Goal: Task Accomplishment & Management: Manage account settings

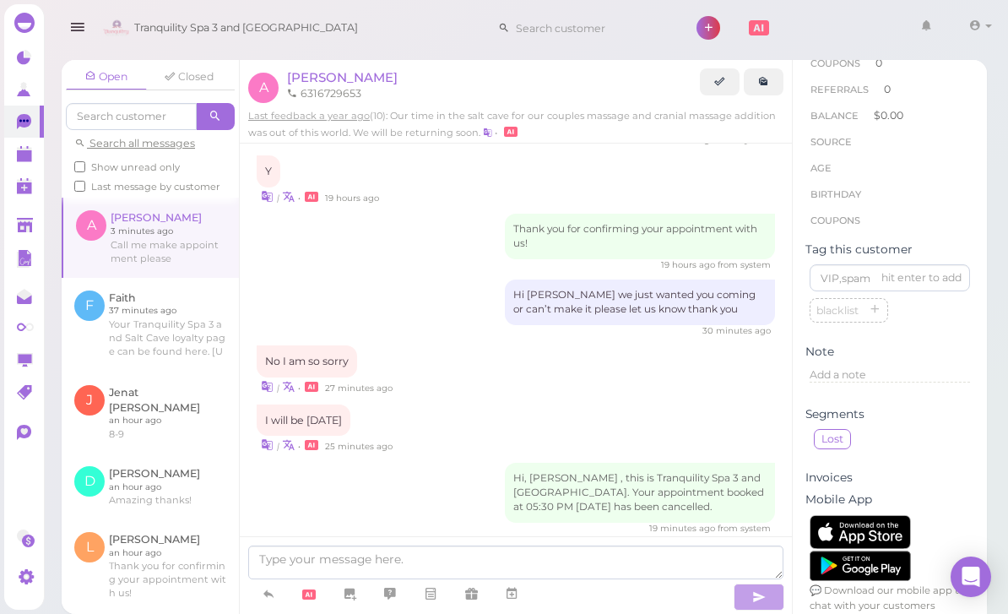
scroll to position [54, 0]
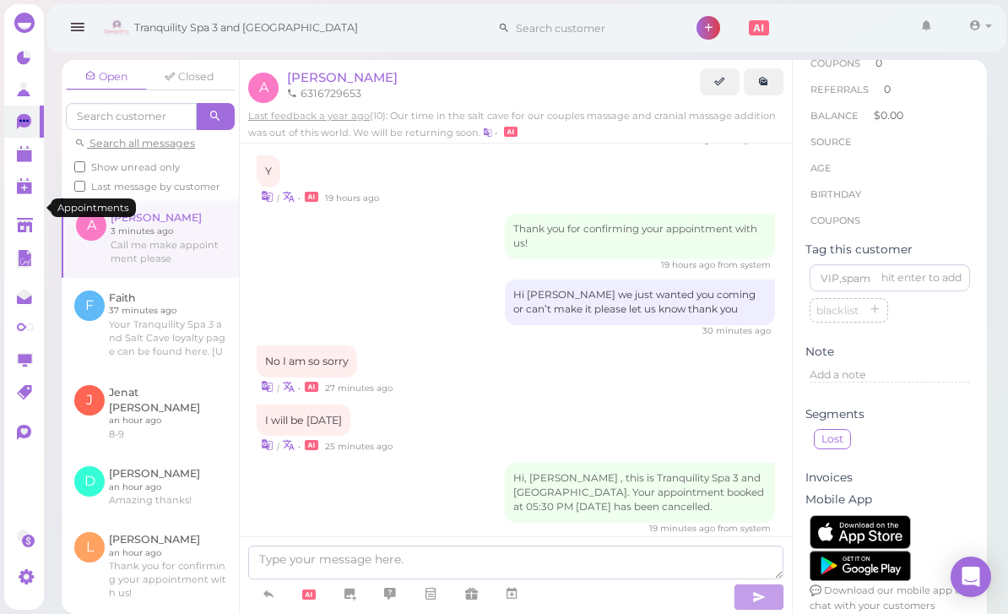
click at [19, 165] on link at bounding box center [24, 154] width 40 height 32
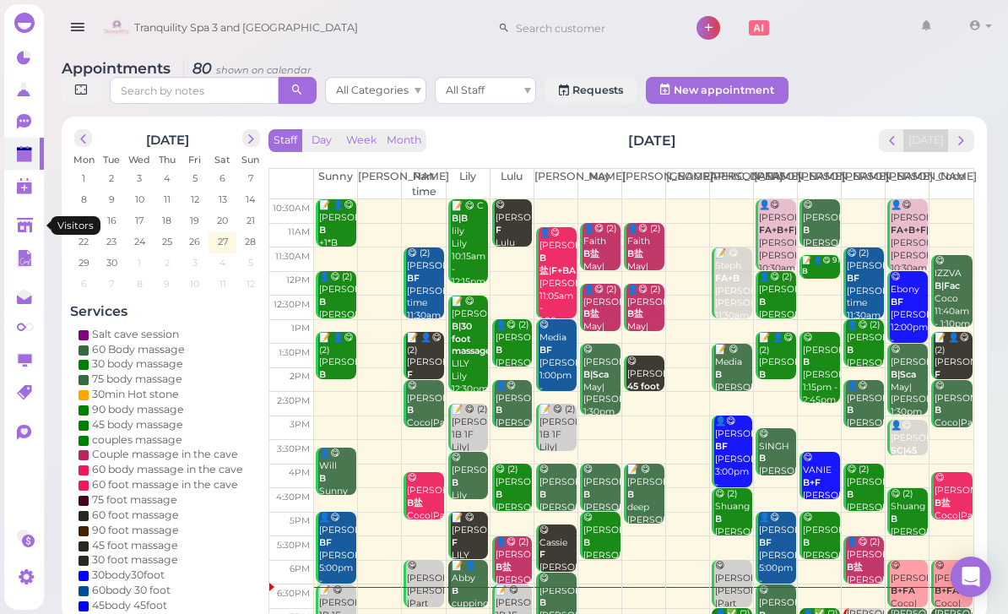
click at [30, 213] on link at bounding box center [24, 225] width 40 height 32
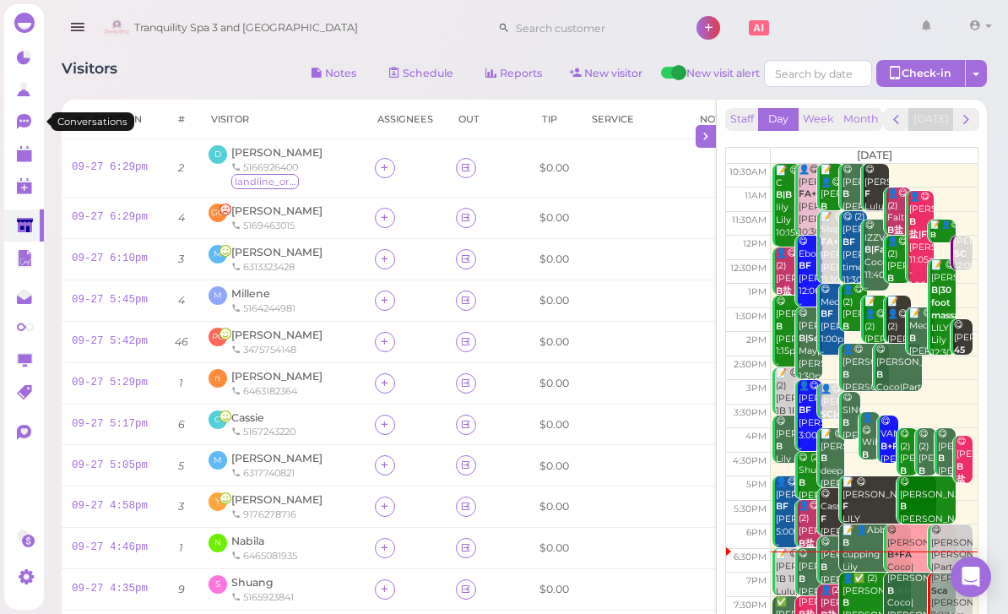
click at [28, 127] on icon at bounding box center [26, 123] width 18 height 18
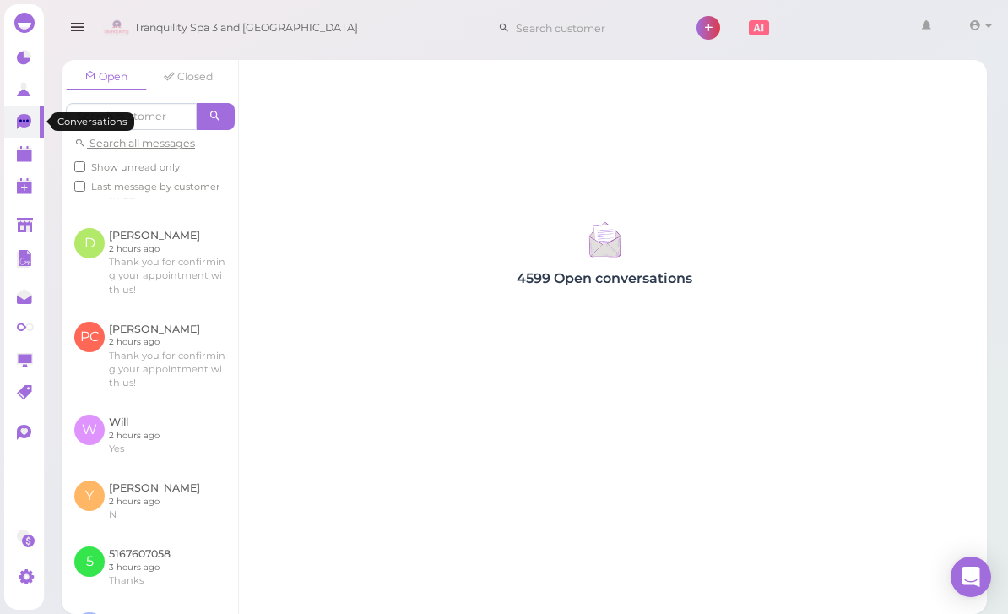
scroll to position [398, 0]
click at [132, 473] on link at bounding box center [150, 499] width 176 height 66
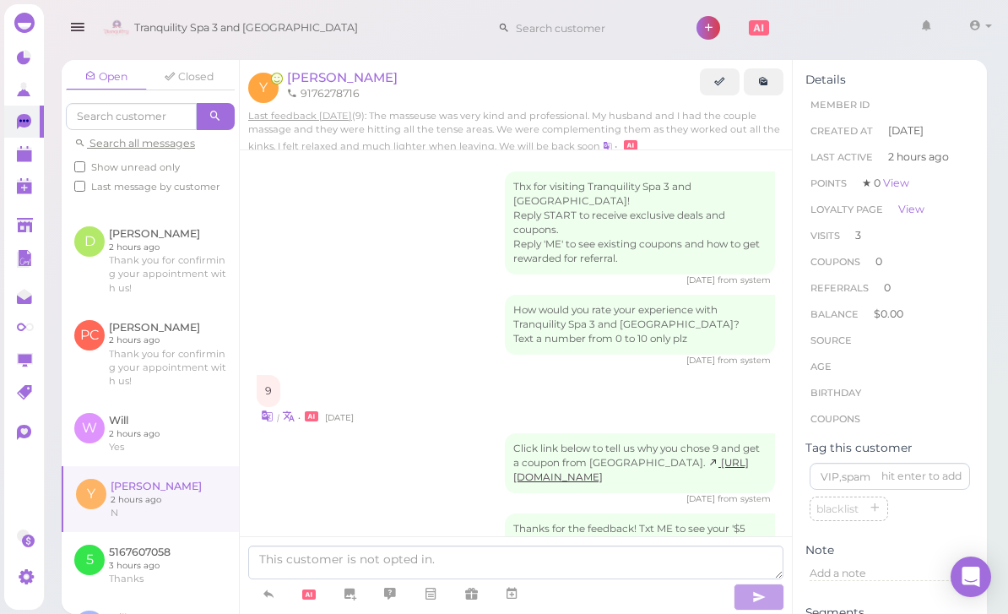
scroll to position [597, 0]
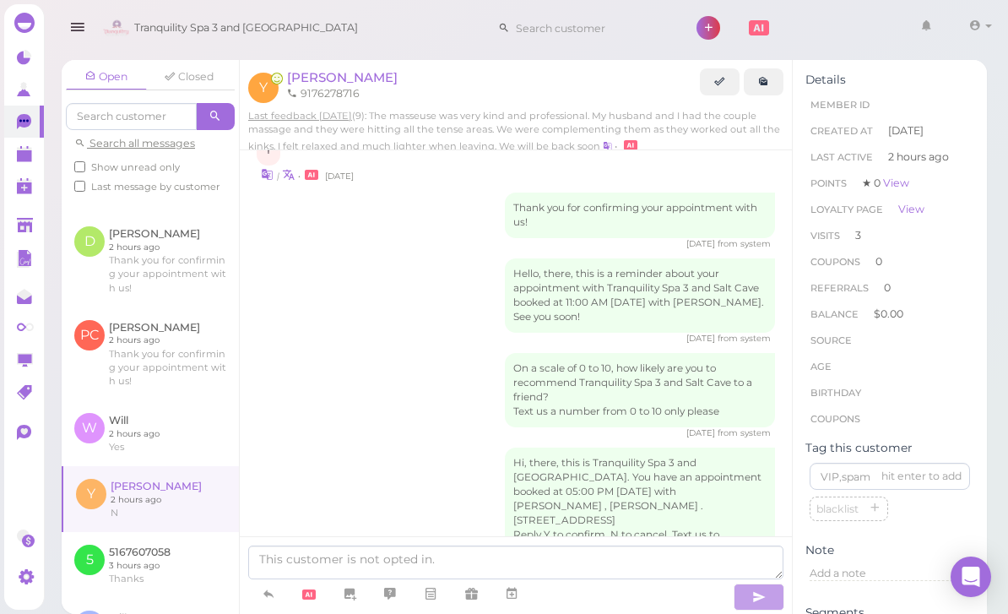
click at [139, 533] on link at bounding box center [150, 565] width 177 height 66
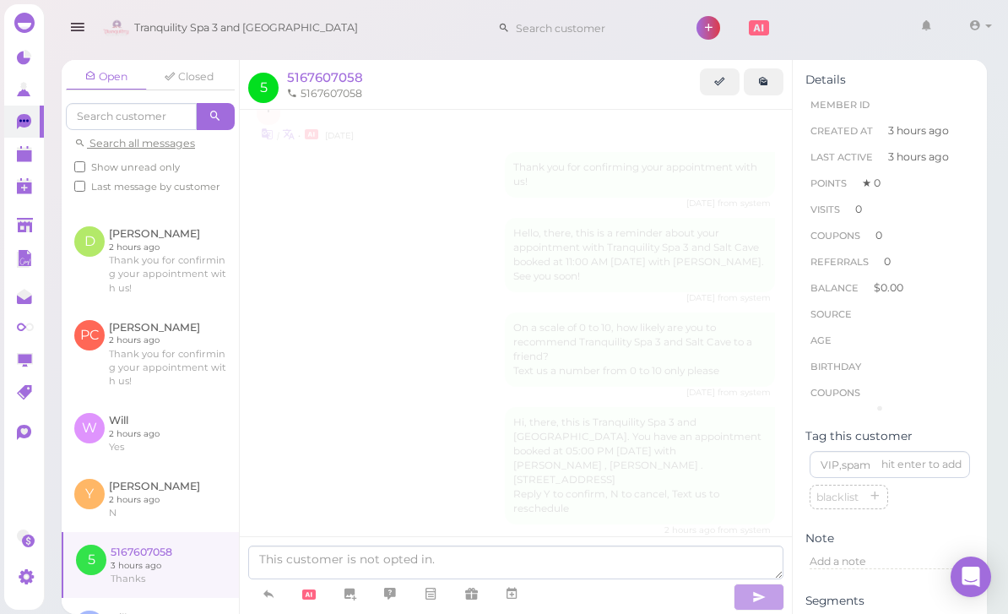
scroll to position [548, 0]
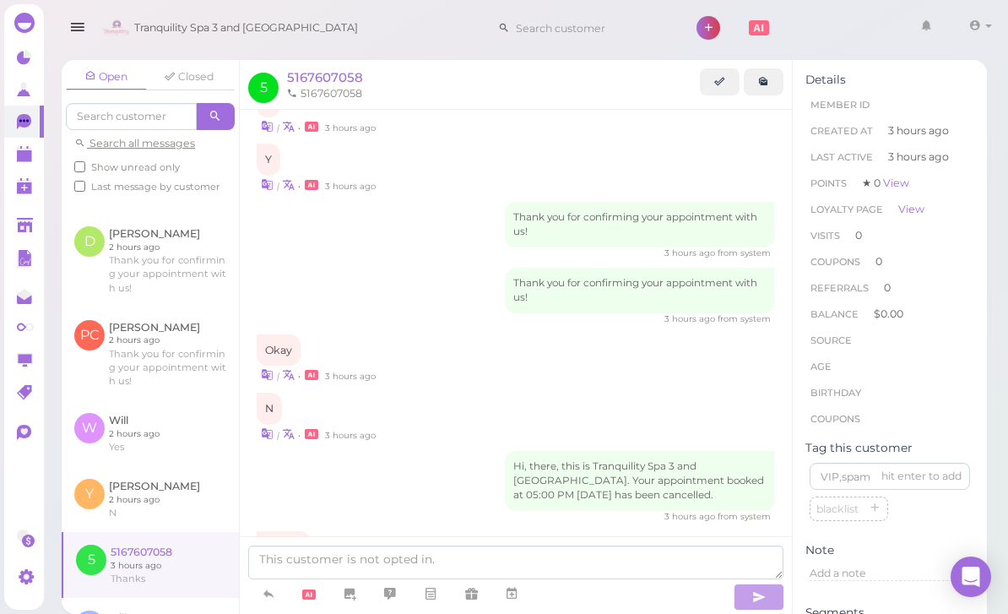
click at [334, 82] on span "5167607058" at bounding box center [325, 77] width 76 height 16
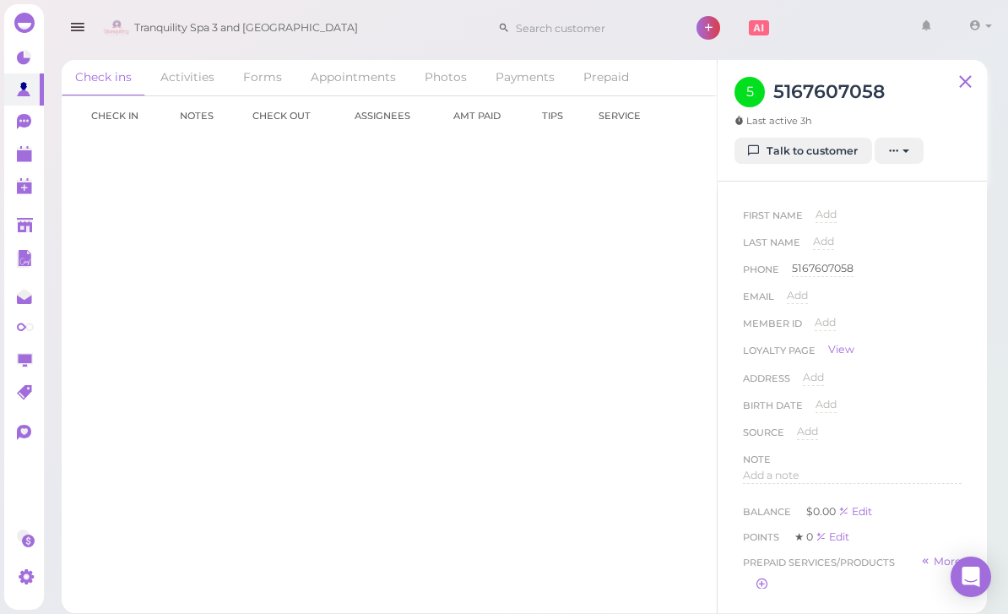
click at [802, 302] on div "Add" at bounding box center [797, 296] width 21 height 16
click at [868, 307] on input "email" at bounding box center [874, 300] width 175 height 25
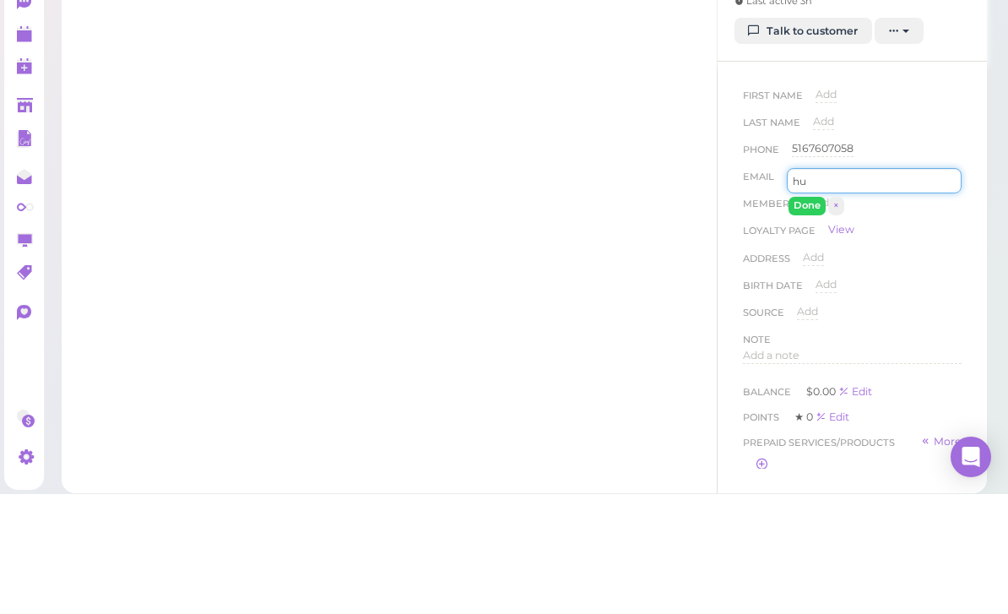
type input "h"
type input "坏"
click at [812, 316] on button "Done" at bounding box center [806, 325] width 37 height 18
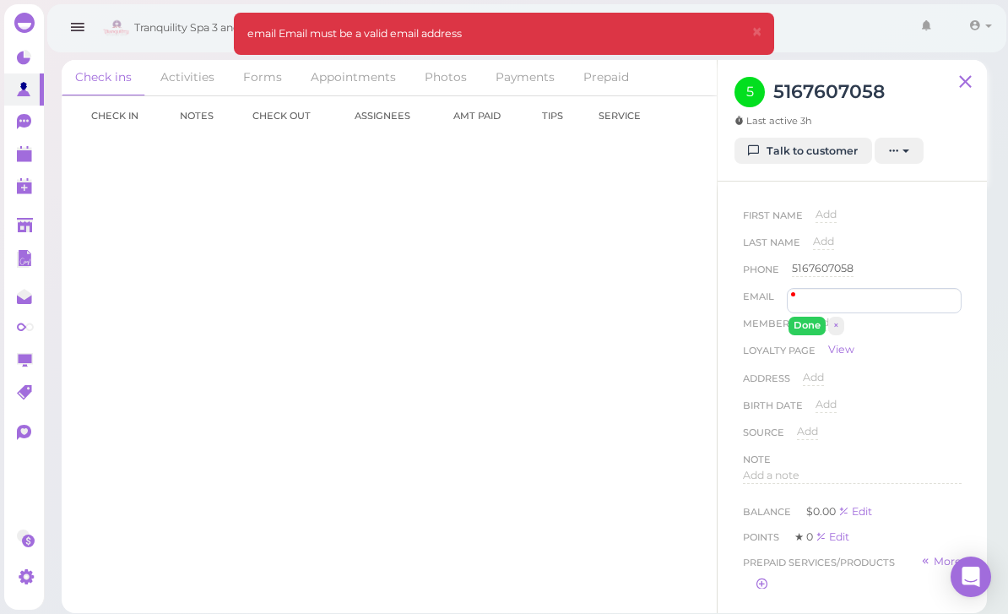
click at [819, 235] on span "Add" at bounding box center [823, 241] width 21 height 13
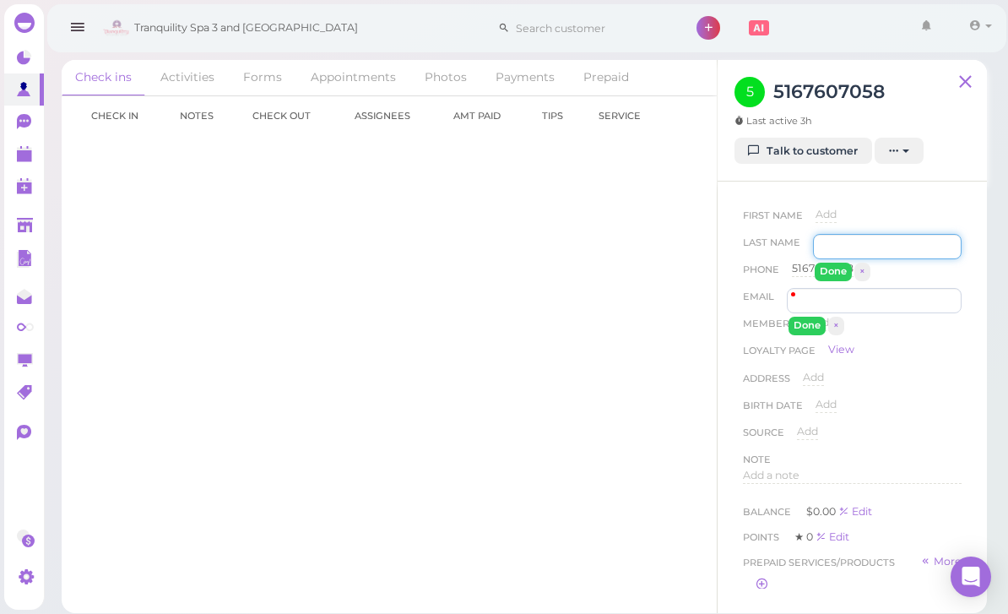
click at [891, 234] on input at bounding box center [887, 246] width 149 height 25
type input "坏"
click at [837, 262] on button "Done" at bounding box center [832, 271] width 37 height 18
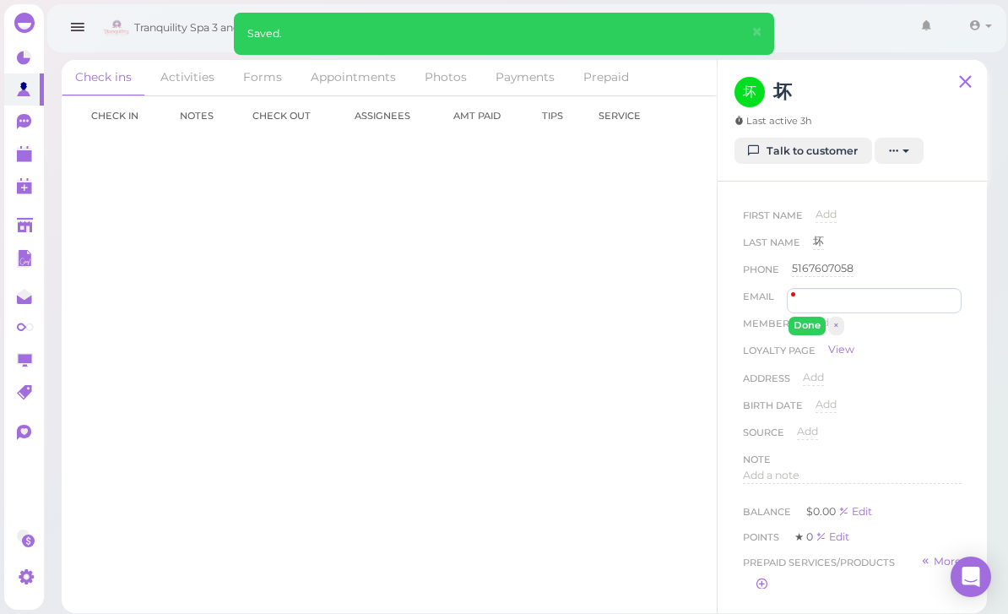
scroll to position [0, 0]
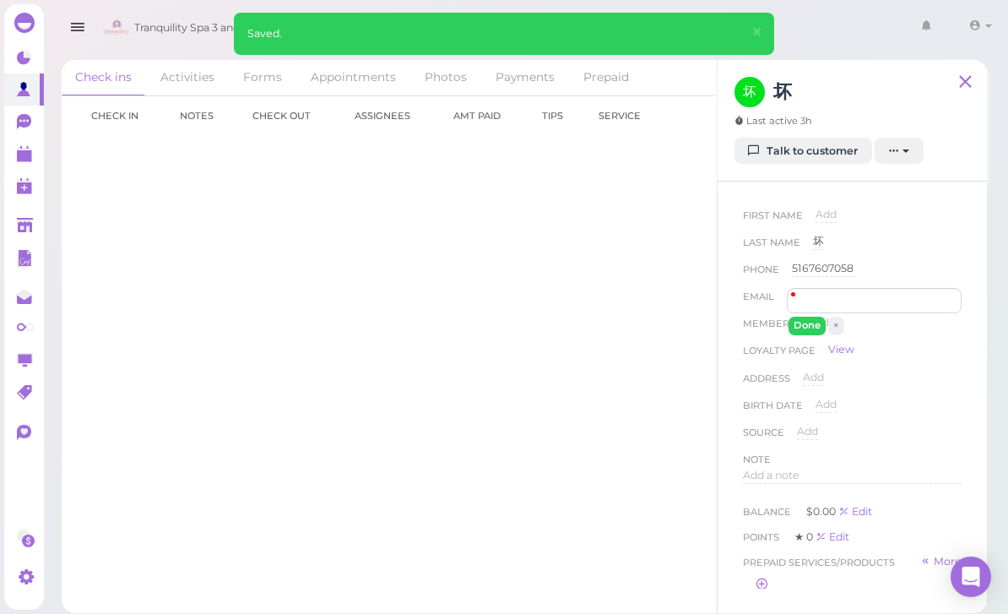
click at [804, 325] on button "Done" at bounding box center [806, 325] width 37 height 18
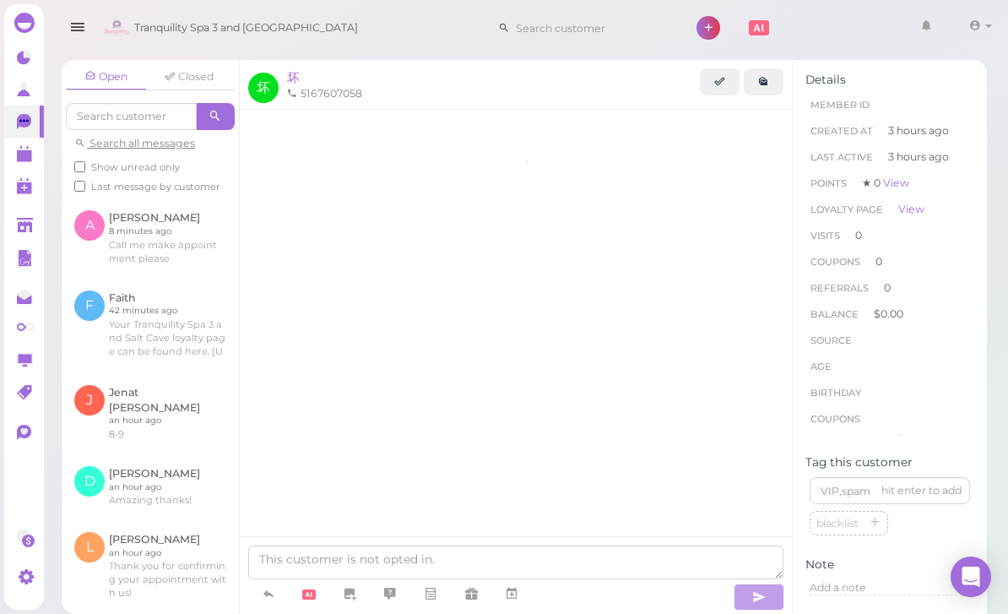
scroll to position [548, 0]
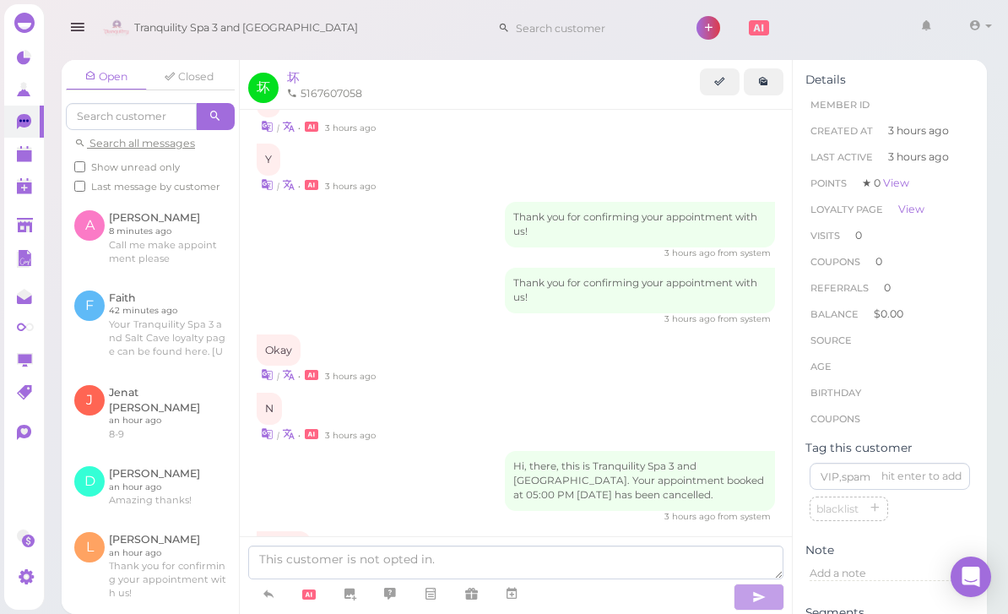
click at [30, 155] on polygon at bounding box center [24, 156] width 15 height 12
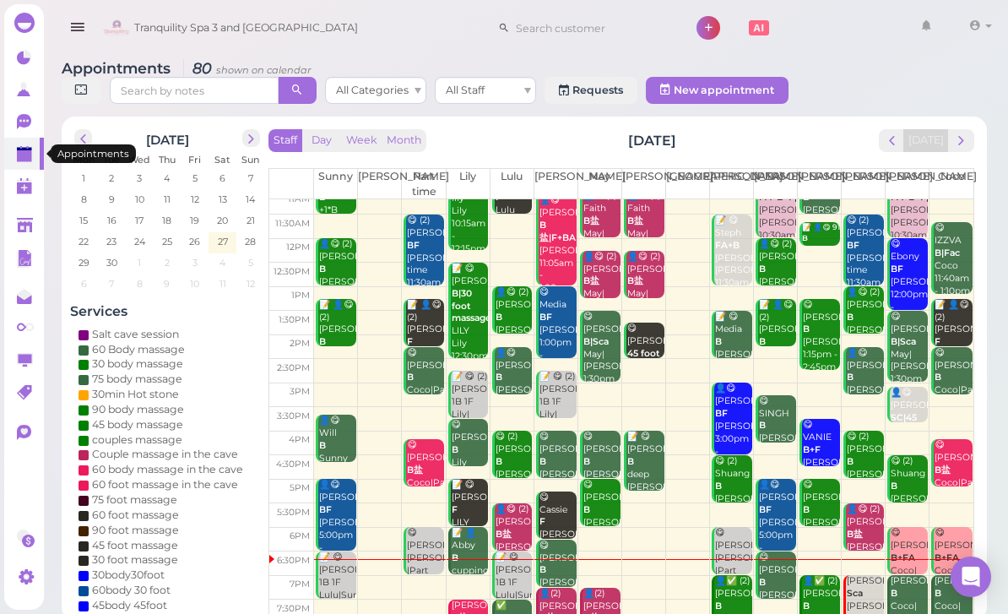
scroll to position [33, 0]
